Goal: Obtain resource: Obtain resource

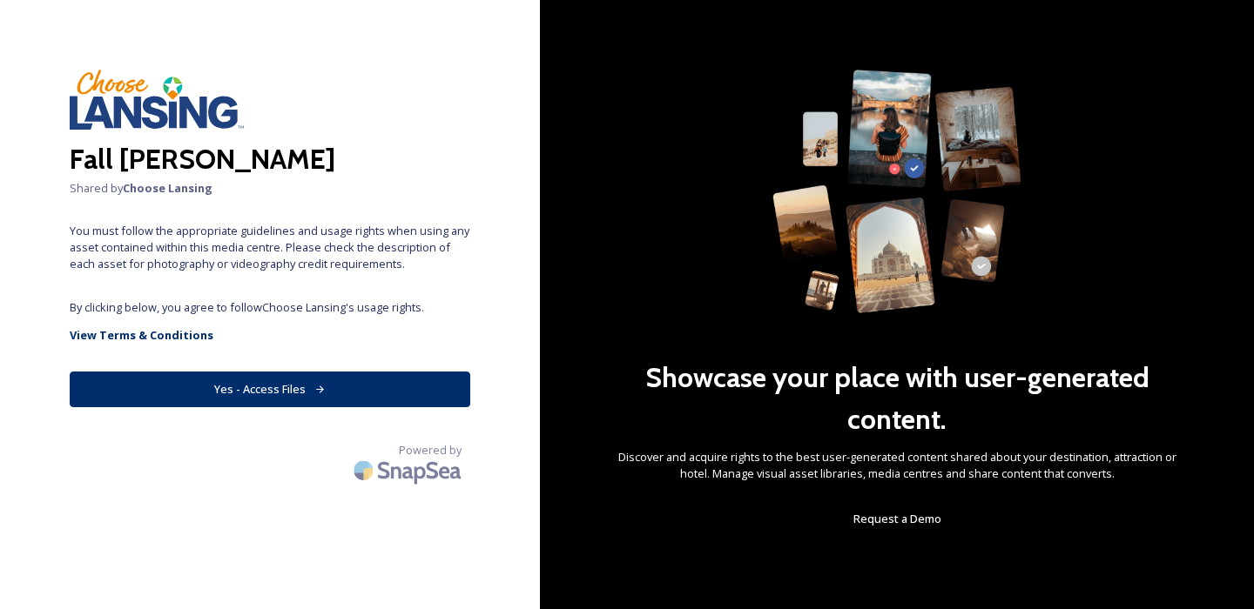
click at [314, 394] on button "Yes - Access Files" at bounding box center [270, 390] width 401 height 36
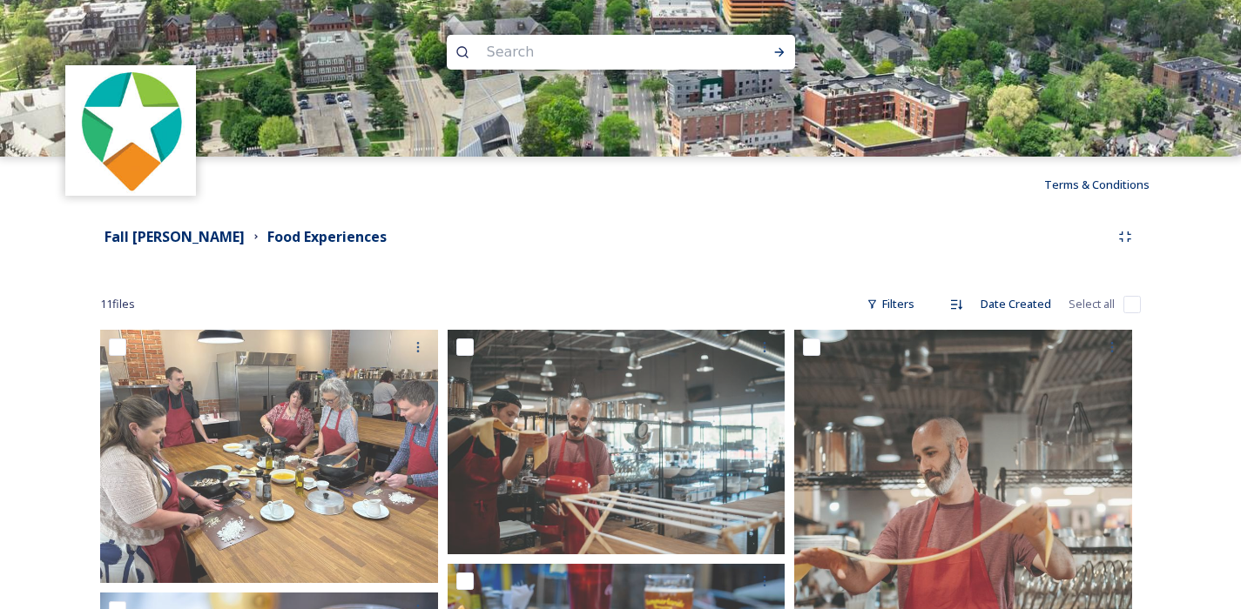
click at [1123, 306] on input "checkbox" at bounding box center [1131, 304] width 17 height 17
checkbox input "true"
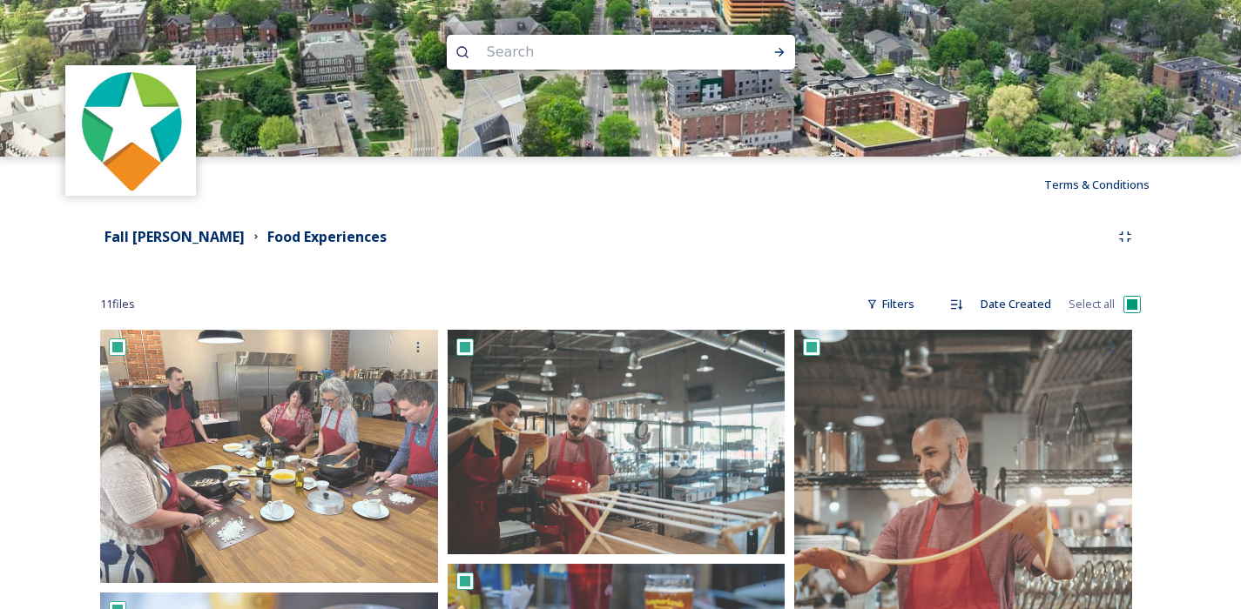
checkbox input "true"
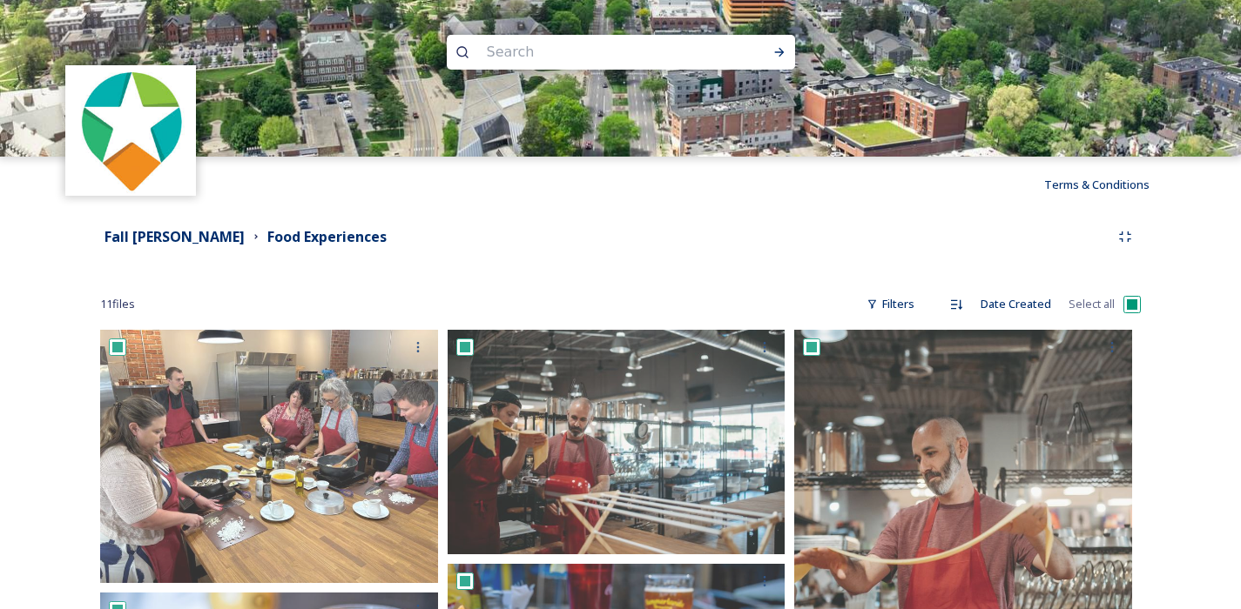
checkbox input "true"
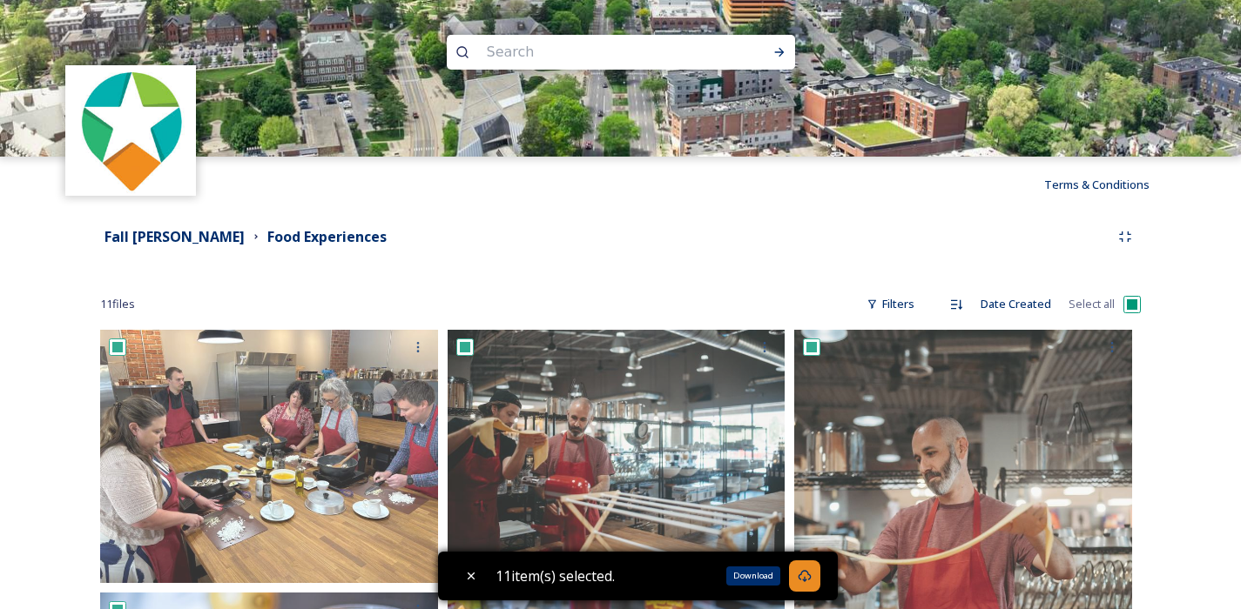
click at [804, 578] on icon at bounding box center [804, 576] width 13 height 12
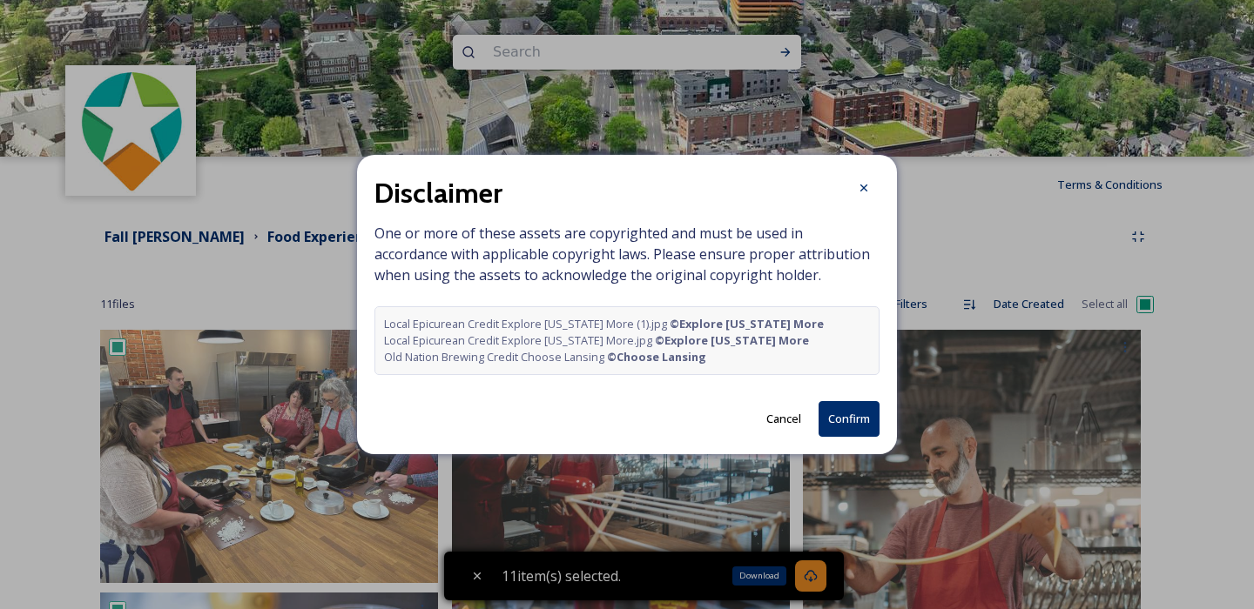
click at [829, 424] on button "Confirm" at bounding box center [848, 419] width 61 height 36
